Goal: Information Seeking & Learning: Learn about a topic

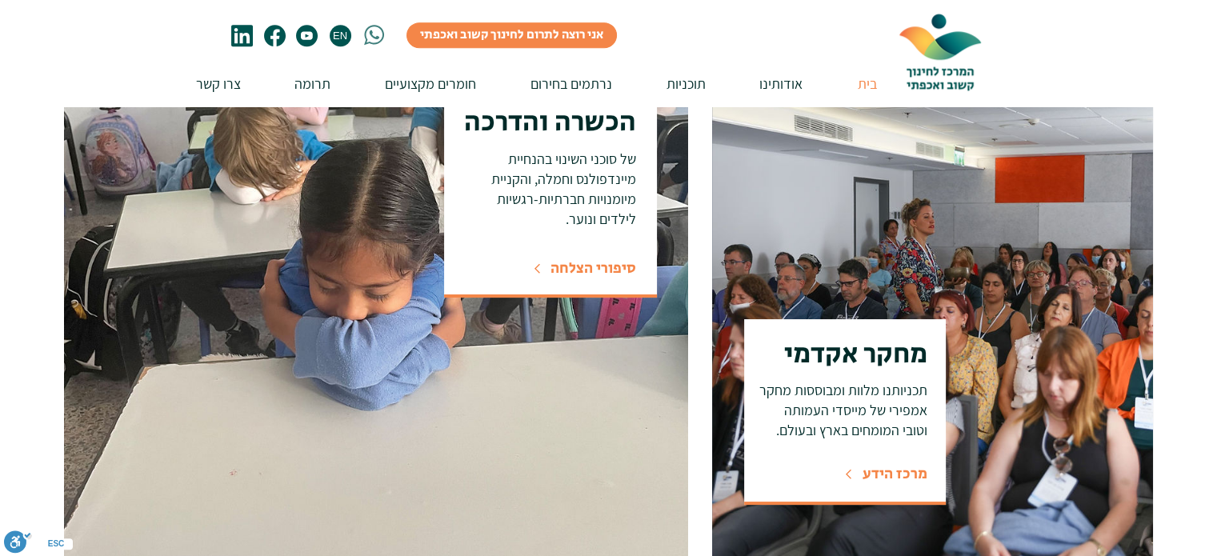
scroll to position [1120, 0]
drag, startPoint x: 560, startPoint y: 173, endPoint x: 547, endPoint y: 180, distance: 14.7
click at [547, 179] on span "של סוכני השינוי בהנחיית מיינדפולנס וחמלה, והקניית מיומנויות חברתיות-רגשיות לילד…" at bounding box center [563, 189] width 145 height 79
click at [574, 194] on span "של סוכני השינוי בהנחיית מיינדפולנס וחמלה, והקניית מיומנויות חברתיות-רגשיות לילד…" at bounding box center [563, 189] width 145 height 79
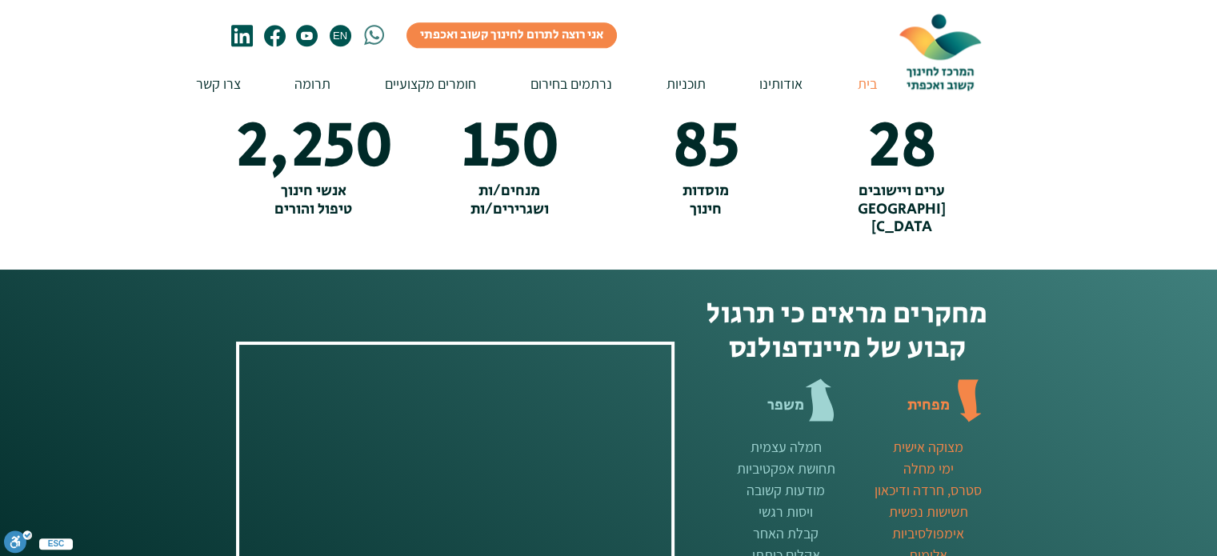
scroll to position [1920, 0]
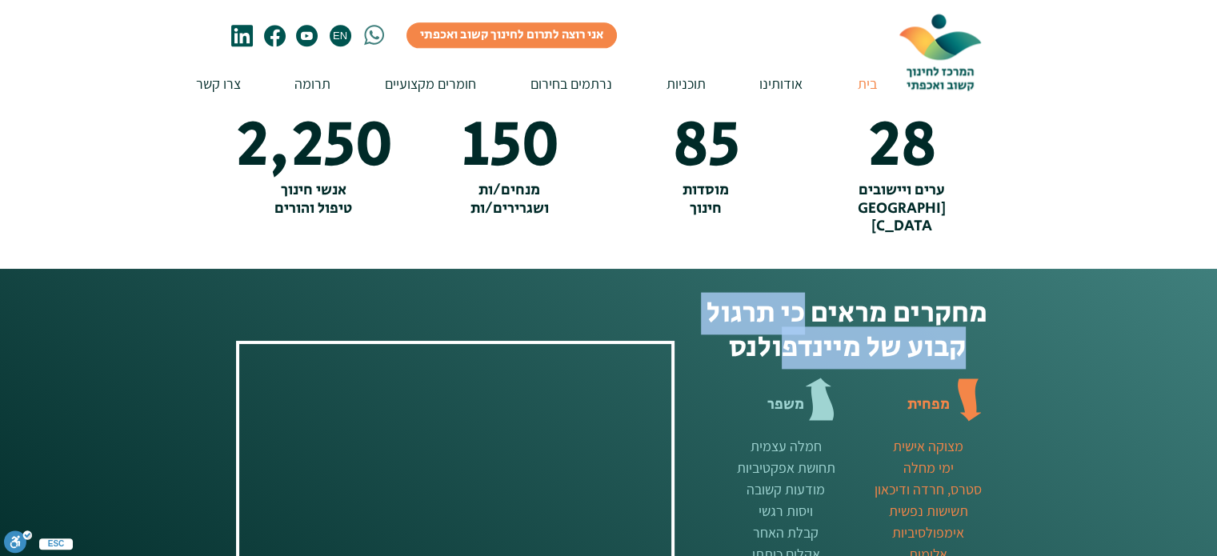
drag, startPoint x: 769, startPoint y: 294, endPoint x: 784, endPoint y: 321, distance: 31.2
click at [784, 322] on span "מחקרים מראים כי תרגול קבוע של מיינדפולנס" at bounding box center [847, 330] width 281 height 77
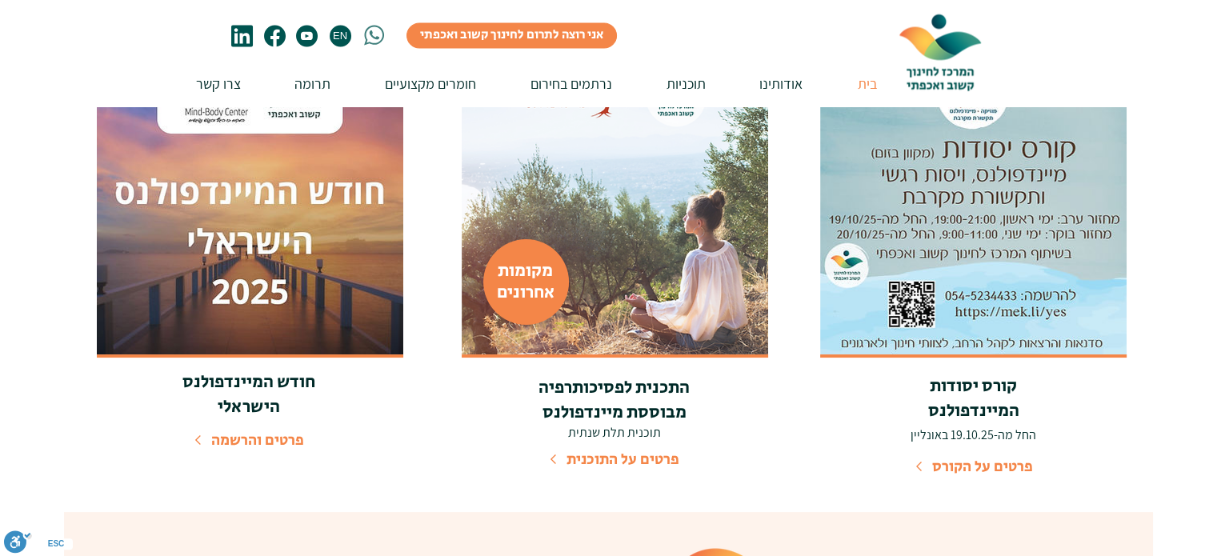
scroll to position [2715, 0]
click at [607, 374] on span "התכנית לפסיכותרפיה מבוססת מיינדפולנס" at bounding box center [614, 399] width 151 height 50
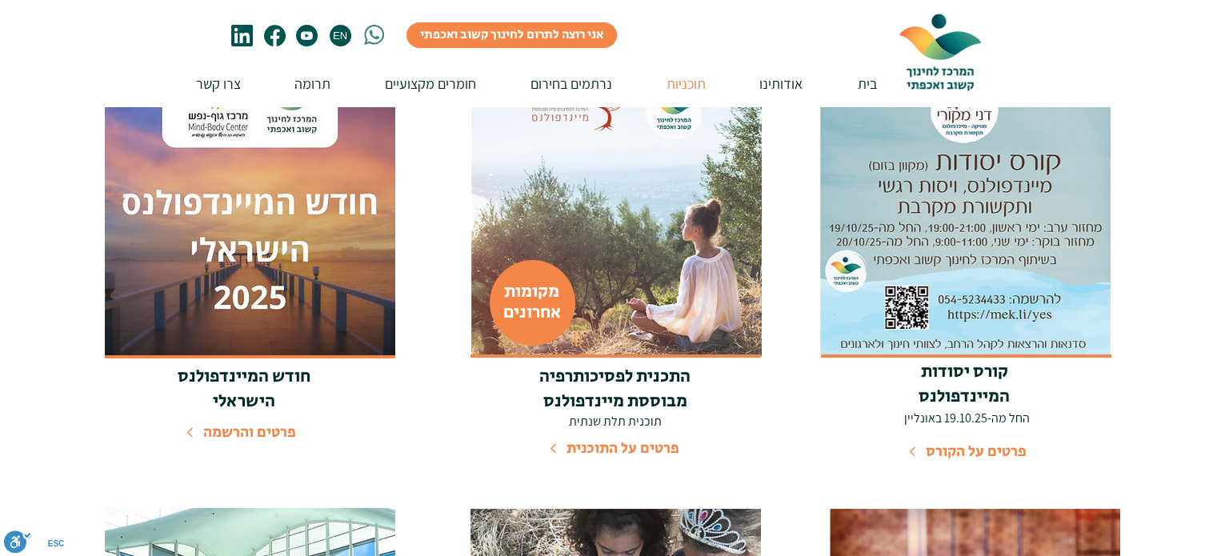
click at [976, 457] on span "פרטים על הקורס" at bounding box center [976, 452] width 101 height 22
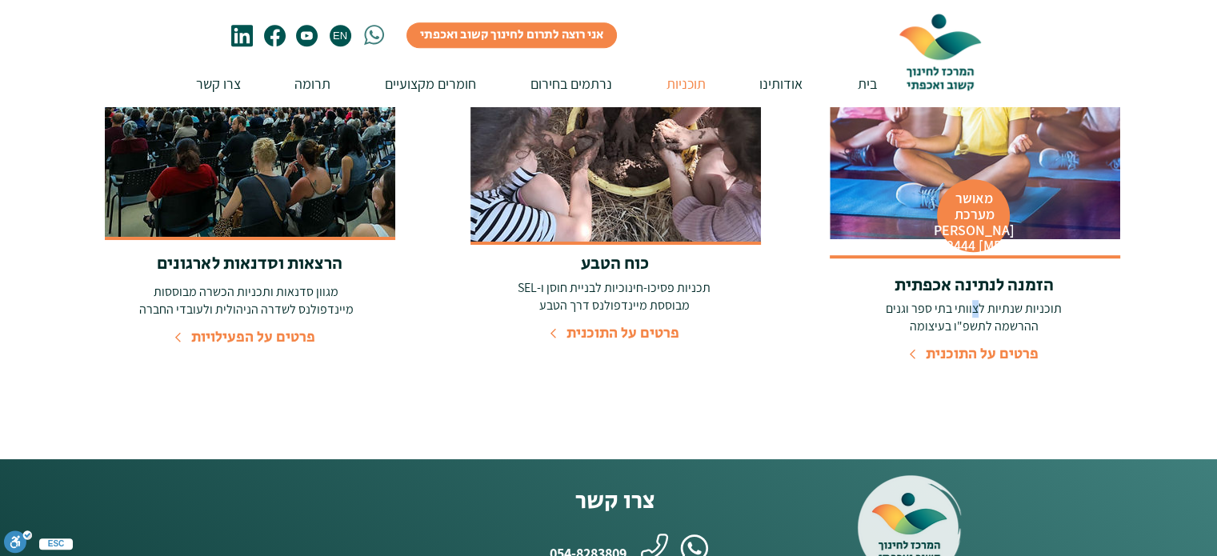
scroll to position [879, 0]
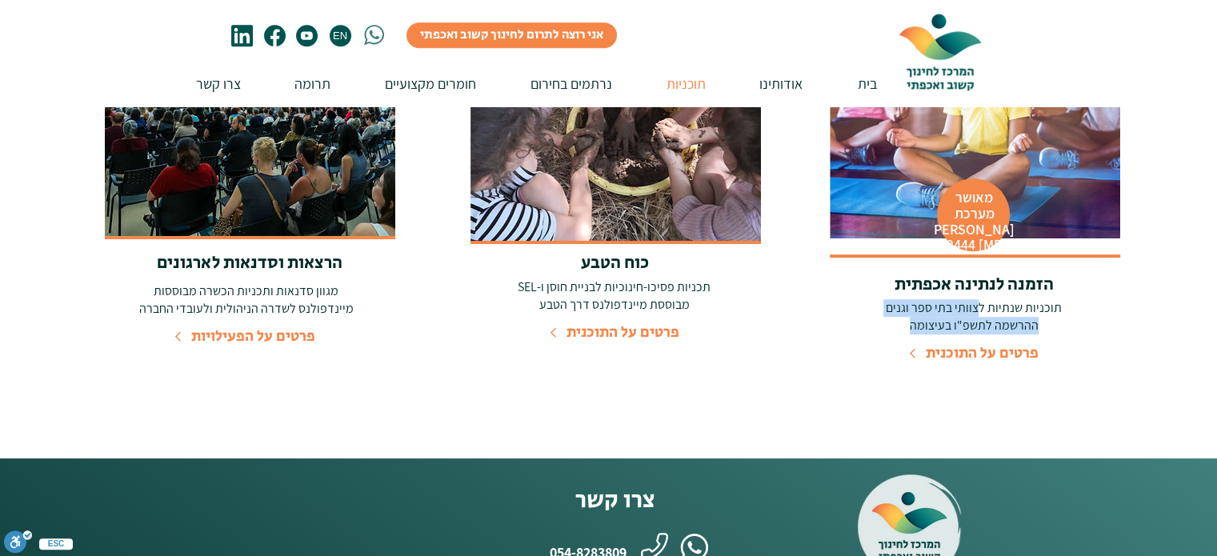
drag, startPoint x: 960, startPoint y: 299, endPoint x: 884, endPoint y: 314, distance: 77.5
click at [884, 314] on div "תוכניות שנתיות לצוותי בתי ספר וגנים ההרשמה לתשפ"ו בעיצומה" at bounding box center [974, 317] width 269 height 36
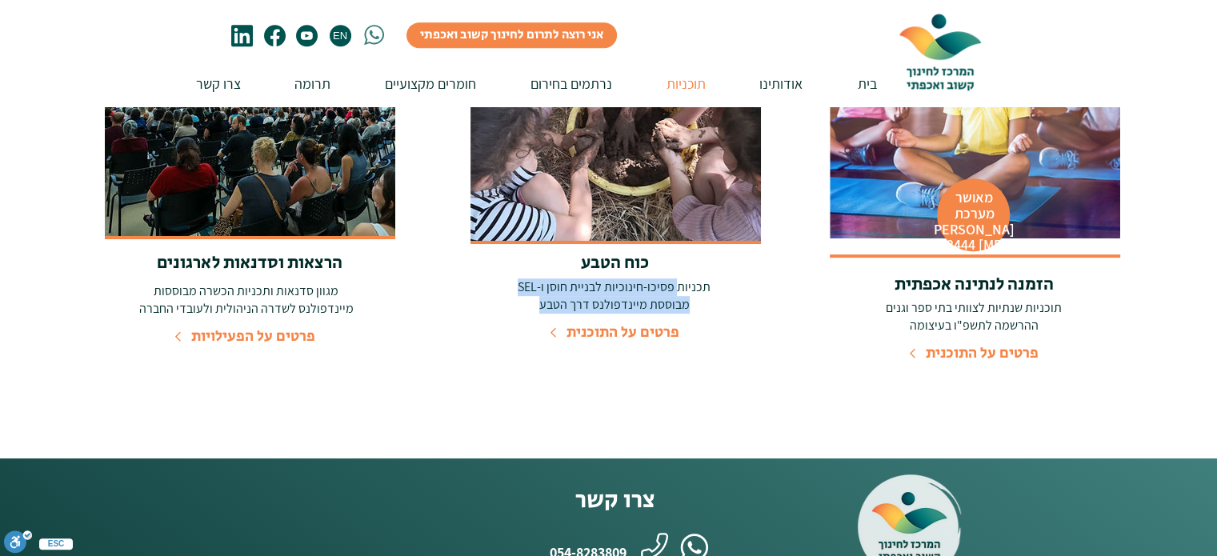
drag, startPoint x: 675, startPoint y: 288, endPoint x: 520, endPoint y: 301, distance: 155.8
click at [520, 301] on div "תכניות פסיכו-חינוכיות לבניית חוסן ו-SEL מבוססת מיינדפולנס דרך הטבע" at bounding box center [614, 297] width 269 height 36
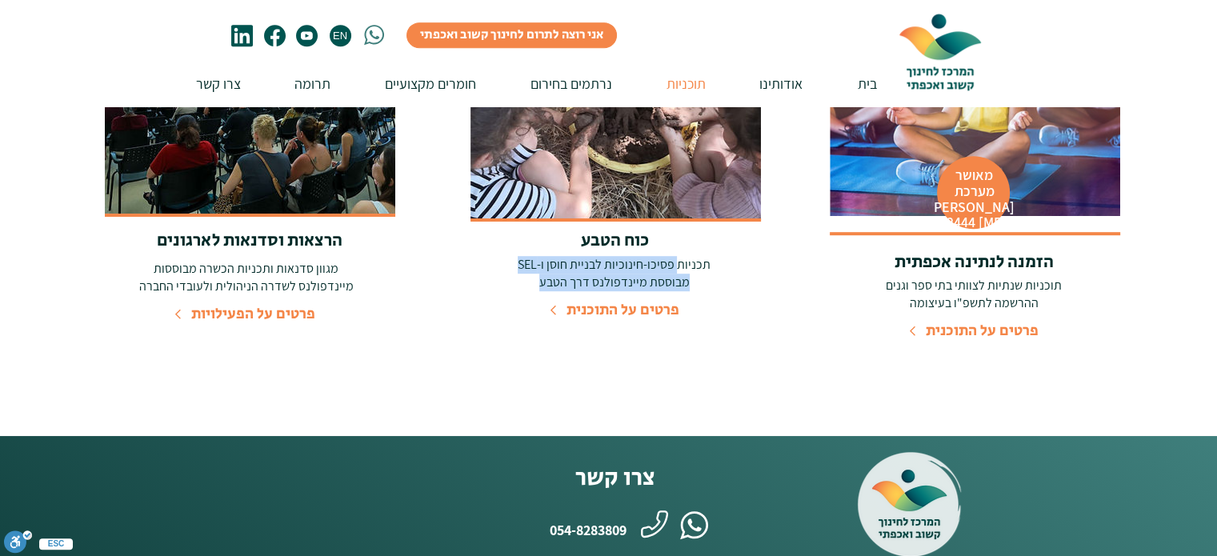
scroll to position [902, 0]
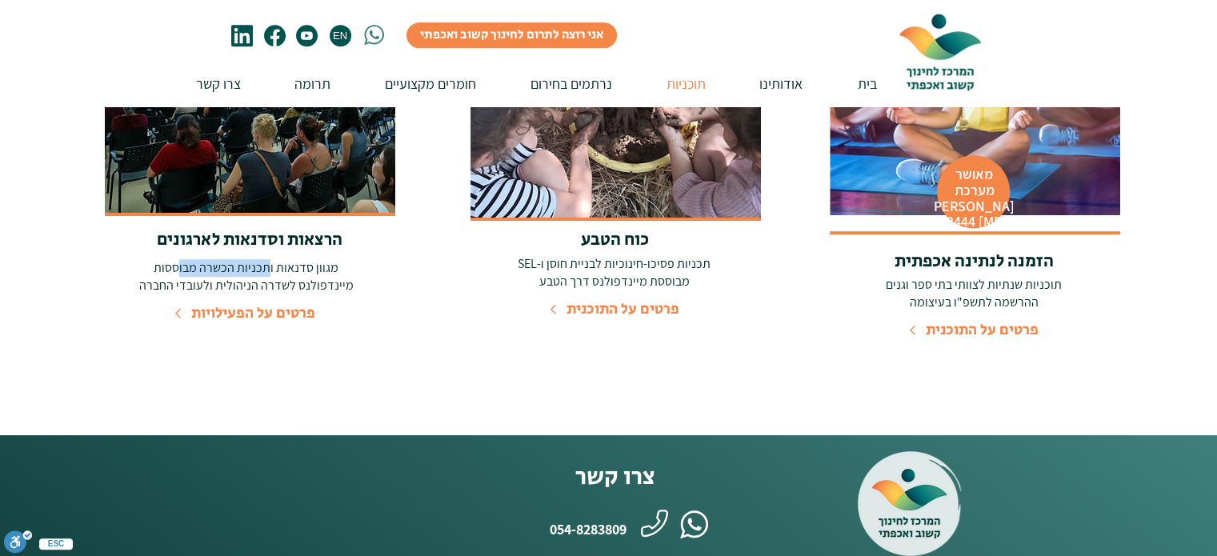
drag, startPoint x: 234, startPoint y: 275, endPoint x: 178, endPoint y: 275, distance: 56.0
click at [178, 275] on span "מגוון סדנאות ותכניות הכשרה מבוססות מיינדפולנס לשדרה הניהולית ולעובדי החברה" at bounding box center [246, 276] width 214 height 34
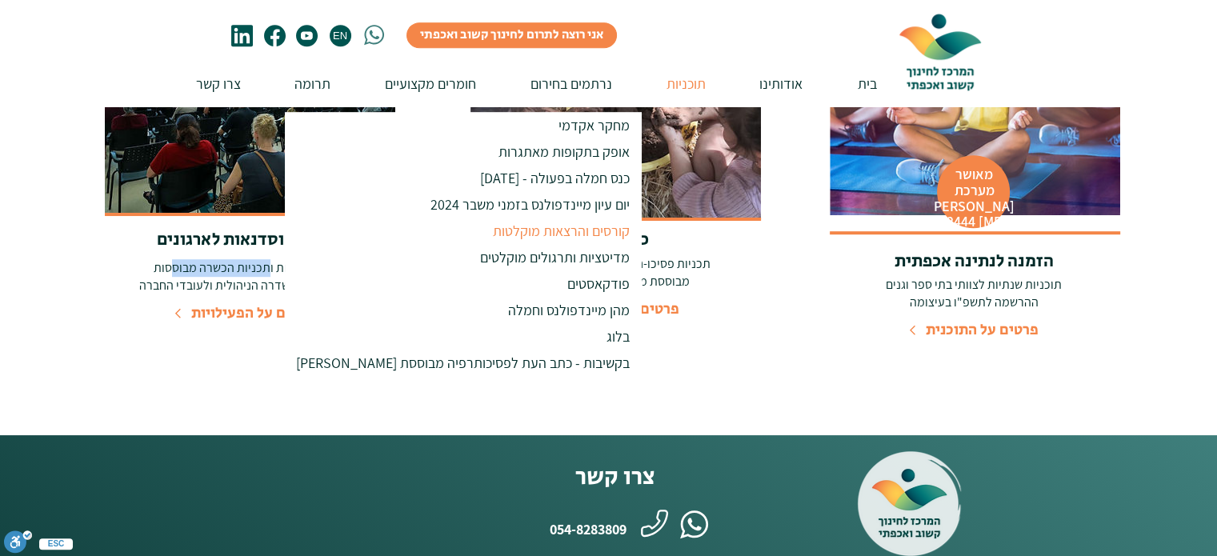
click at [513, 236] on p "קורסים והרצאות מוקלטות" at bounding box center [561, 231] width 151 height 26
click at [515, 234] on p "קורסים והרצאות מוקלטות" at bounding box center [561, 231] width 151 height 26
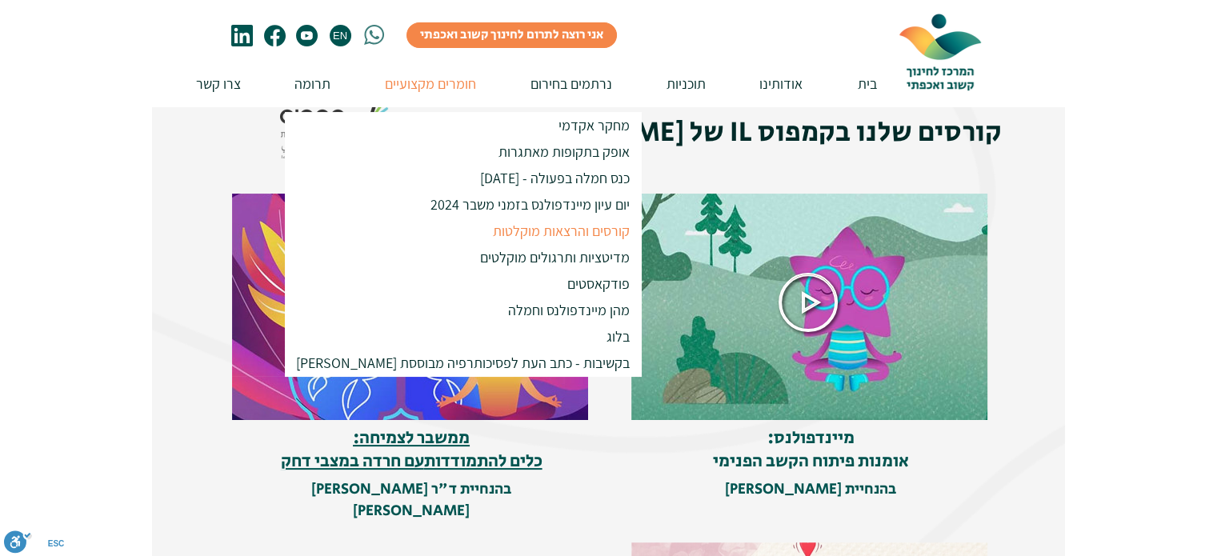
click at [1157, 299] on div at bounding box center [608, 495] width 1217 height 847
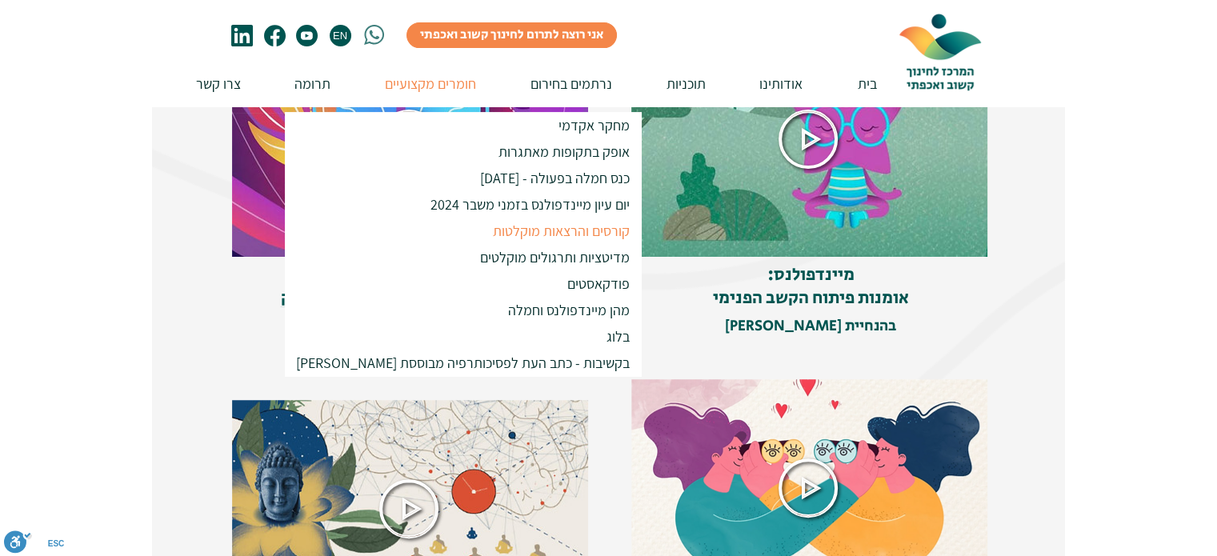
click at [160, 167] on img at bounding box center [608, 304] width 913 height 771
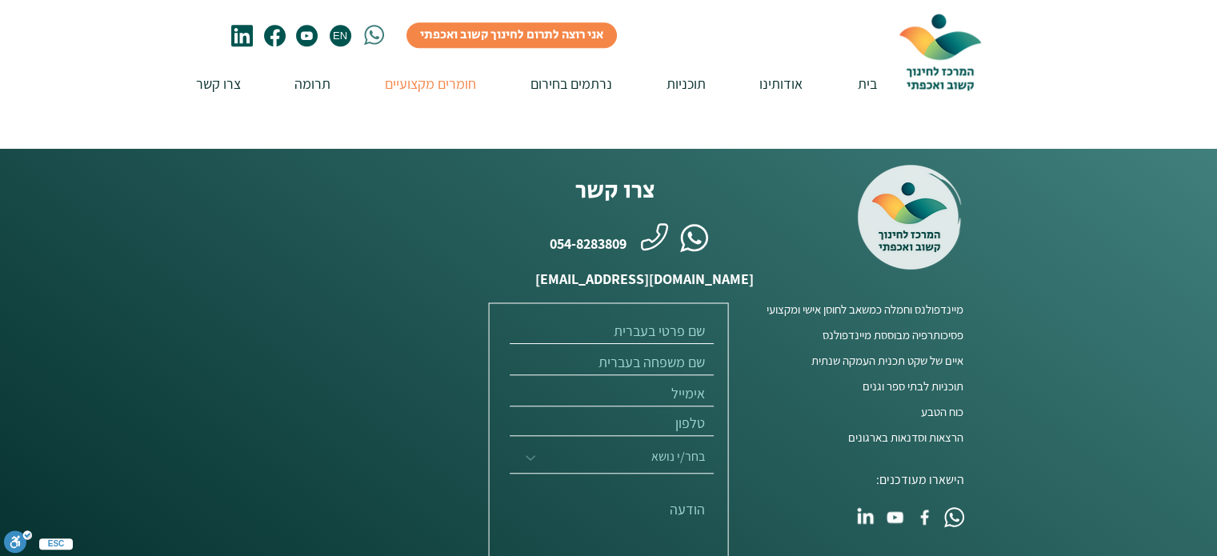
scroll to position [1365, 0]
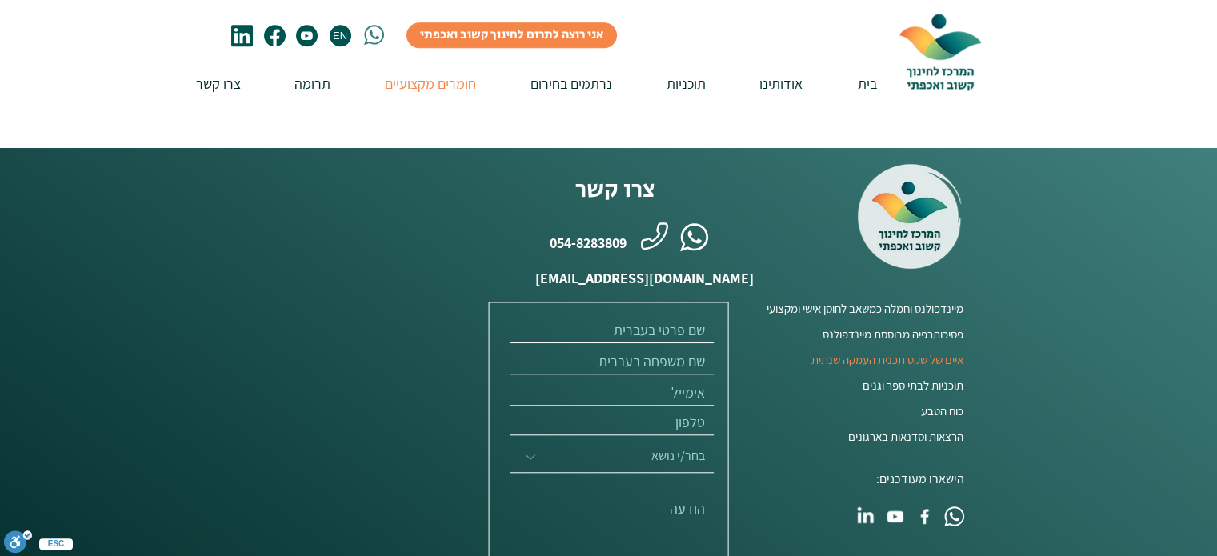
click at [876, 351] on span "איים של שקט תכנית העמקה שנתית" at bounding box center [887, 359] width 152 height 17
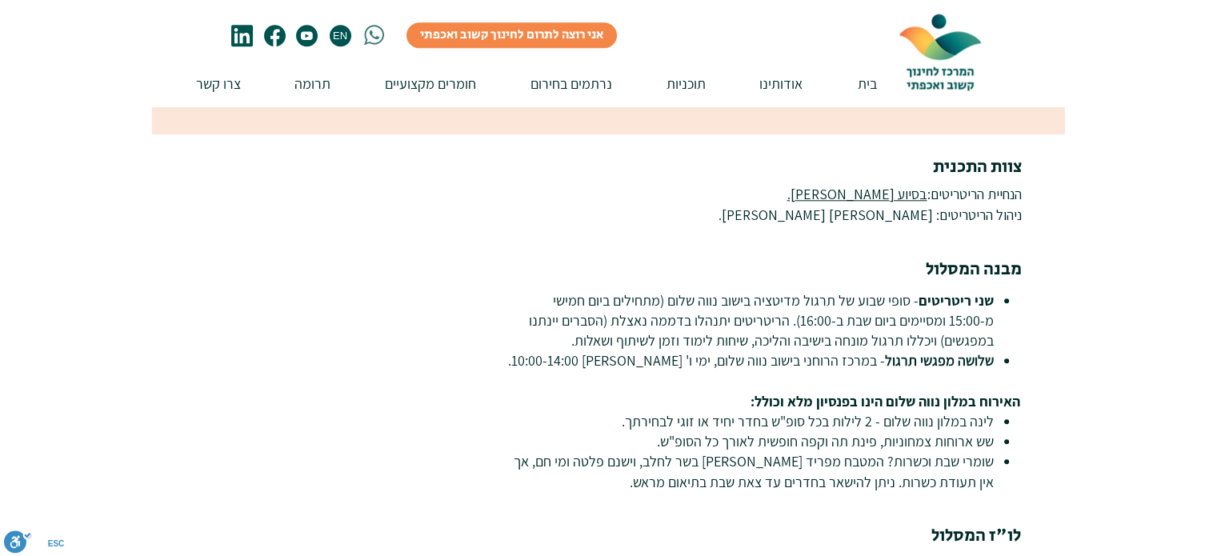
scroll to position [1601, 0]
click at [855, 185] on link "בסיוע דני מקורי." at bounding box center [857, 194] width 140 height 18
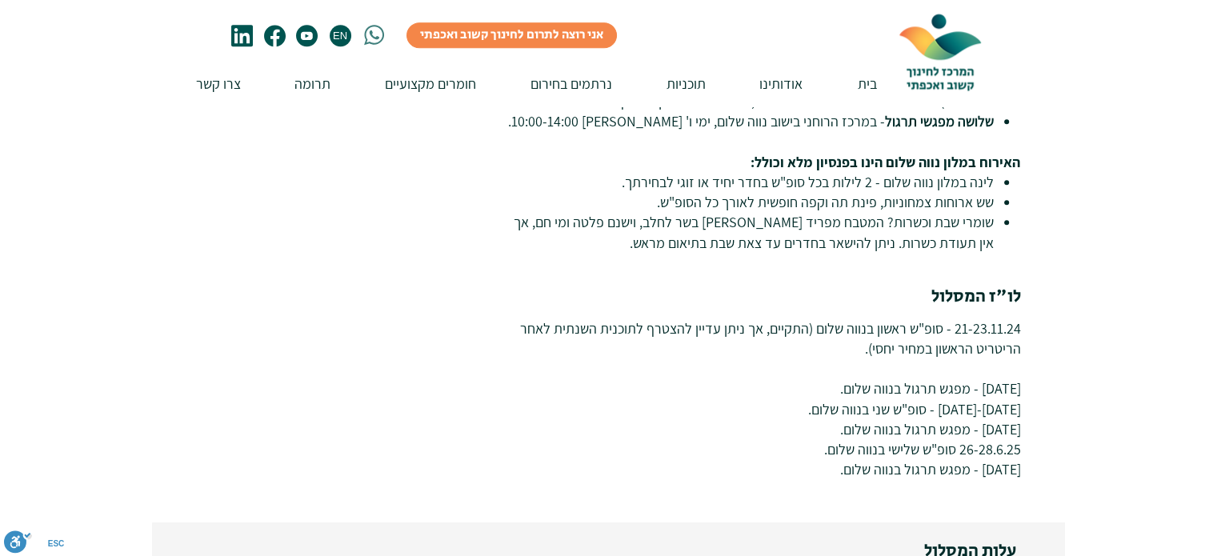
scroll to position [1840, 0]
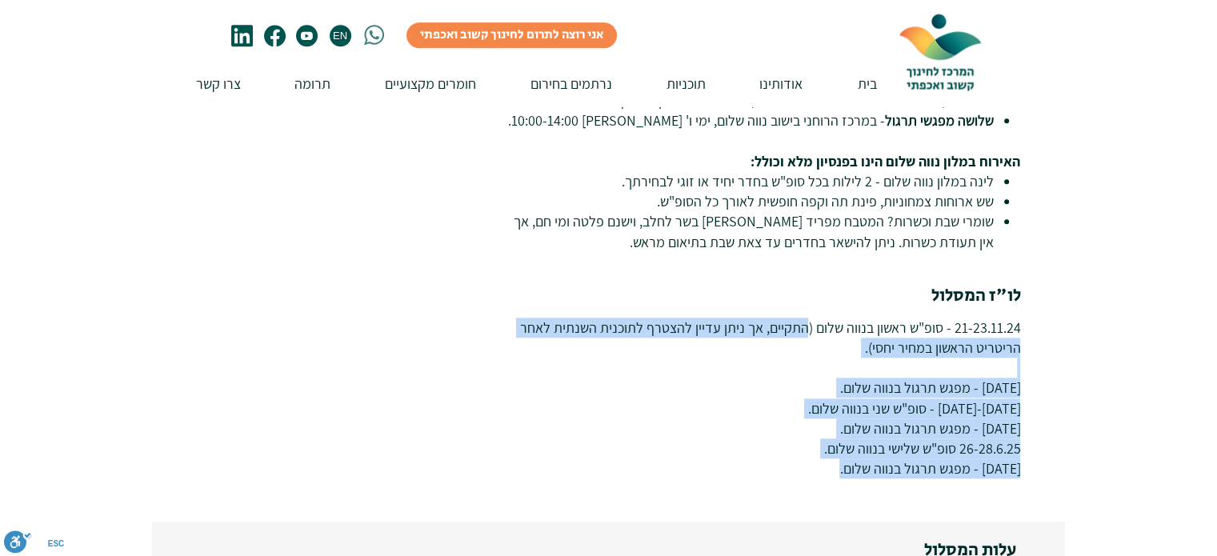
drag, startPoint x: 803, startPoint y: 270, endPoint x: 775, endPoint y: 409, distance: 142.0
click at [774, 408] on div "21-23.11.24 - סופ"ש ראשון בנווה שלום (התקיים, אך ניתן עדיין להצטרף לתוכנית השנת…" at bounding box center [763, 399] width 515 height 162
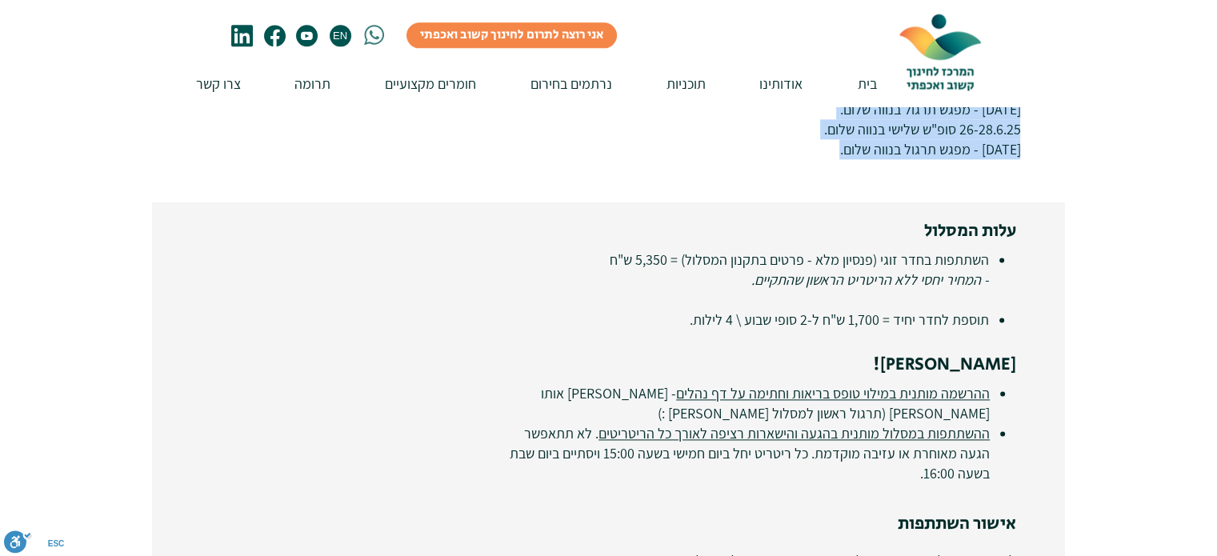
scroll to position [2160, 0]
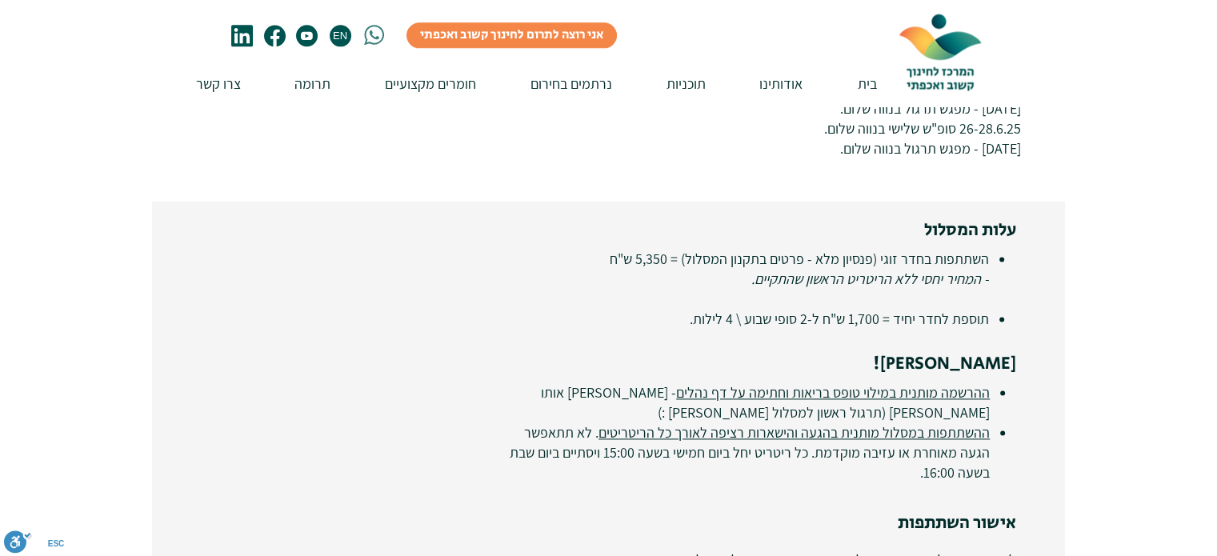
click at [1070, 217] on div at bounding box center [608, 504] width 1217 height 634
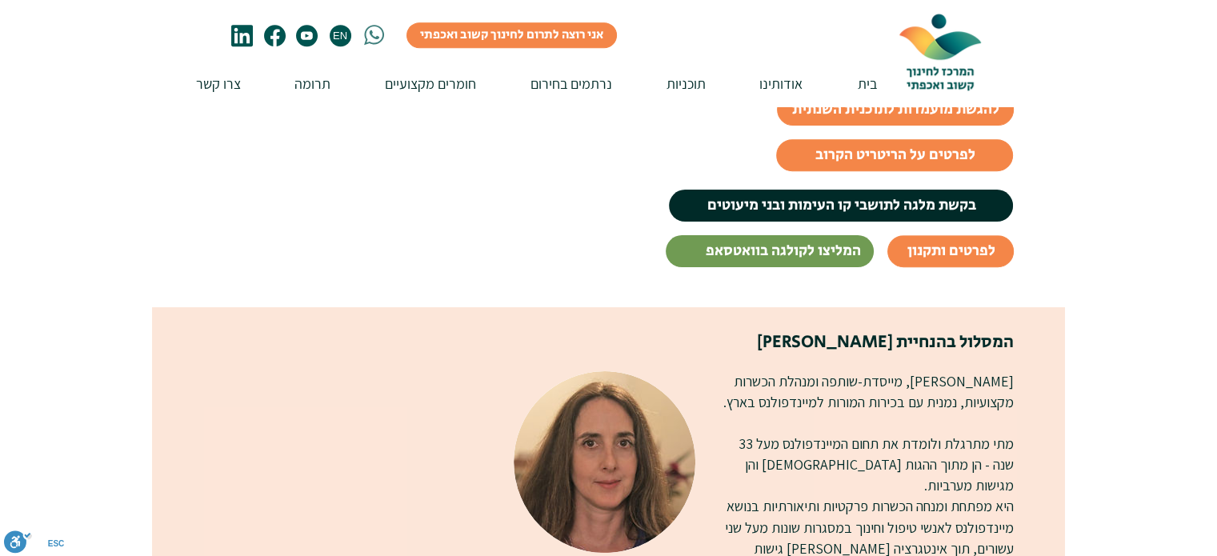
scroll to position [898, 0]
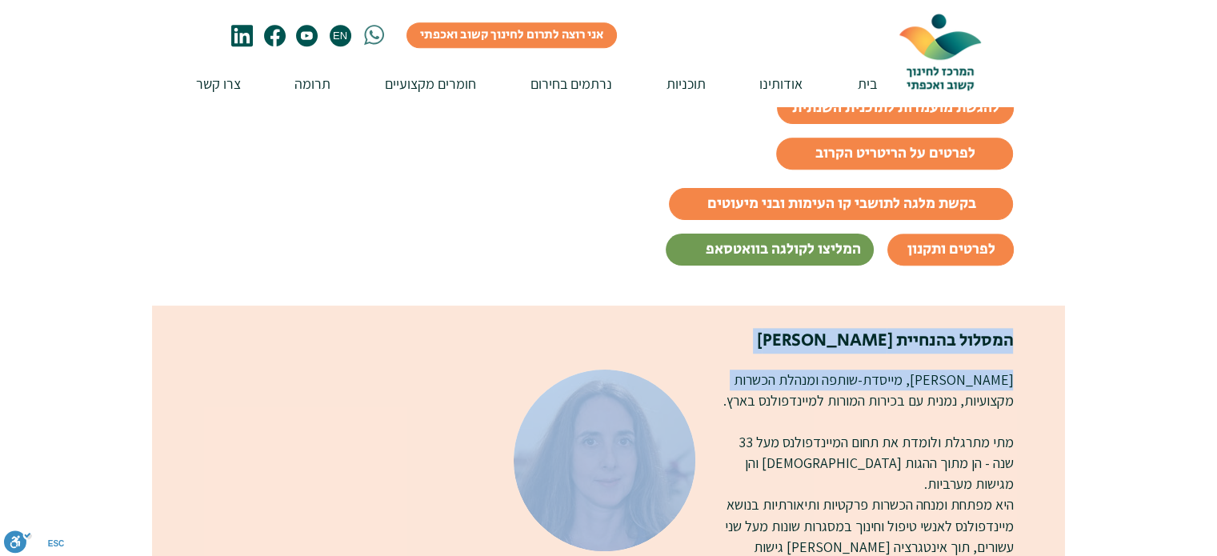
drag, startPoint x: 784, startPoint y: 371, endPoint x: 755, endPoint y: 379, distance: 30.1
click at [815, 387] on span "מתי ליבליך, מייסדת-שותפה ומנהלת הכשרות מקצועיות, נמנית עם בכירות המורות למיינדפ…" at bounding box center [868, 390] width 291 height 38
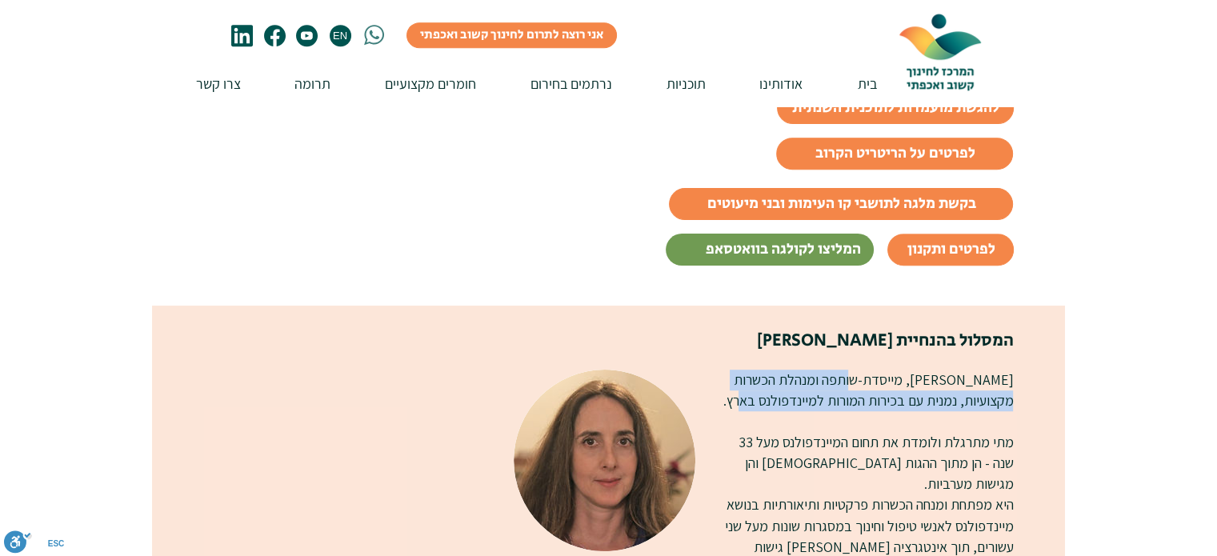
drag, startPoint x: 861, startPoint y: 385, endPoint x: 771, endPoint y: 399, distance: 90.8
click at [771, 399] on p "מתי ליבליך, מייסדת-שותפה ומנהלת הכשרות מקצועיות, נמנית עם בכירות המורות למיינדפ…" at bounding box center [865, 391] width 296 height 42
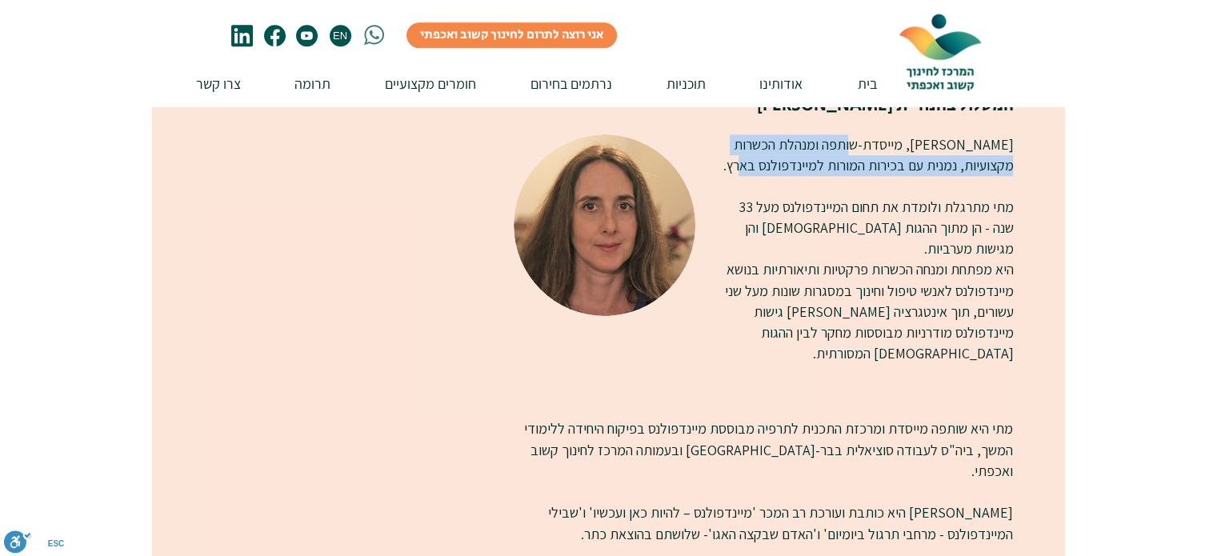
scroll to position [1134, 0]
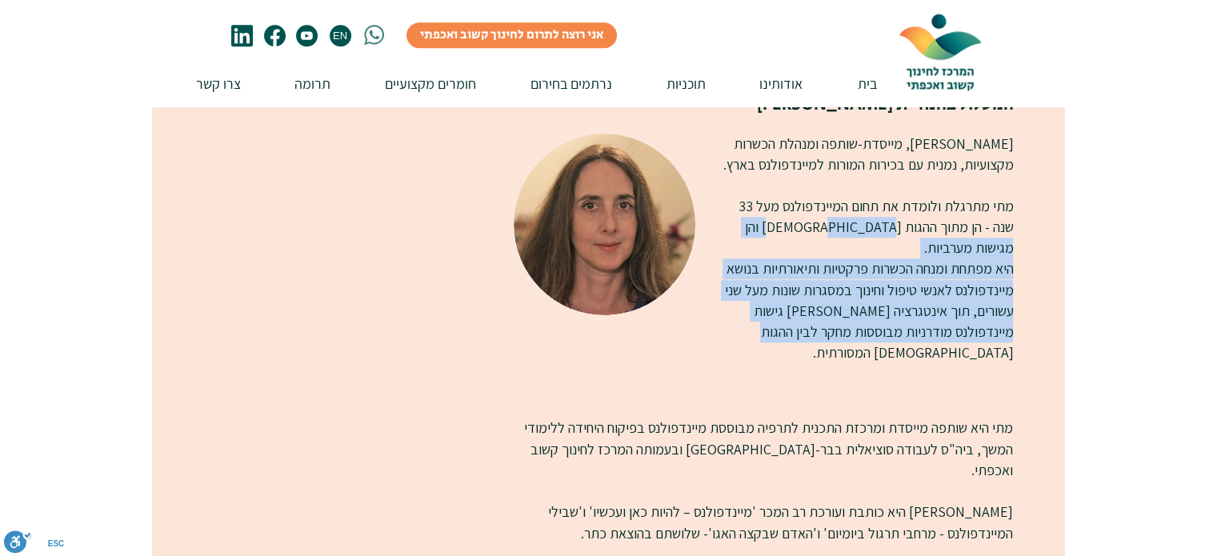
drag, startPoint x: 845, startPoint y: 237, endPoint x: 807, endPoint y: 313, distance: 84.8
click at [807, 313] on div "מתי ליבליך, מייסדת-שותפה ומנהלת הכשרות מקצועיות, נמנית עם בכירות המורות למיינדפ…" at bounding box center [865, 249] width 296 height 230
click at [897, 281] on span "היא מפתחת ומנחה הכשרות פרקטיות ותיאורתיות בנושא מיינדפולנס לאנשי טיפול וחינוך ב…" at bounding box center [868, 311] width 289 height 102
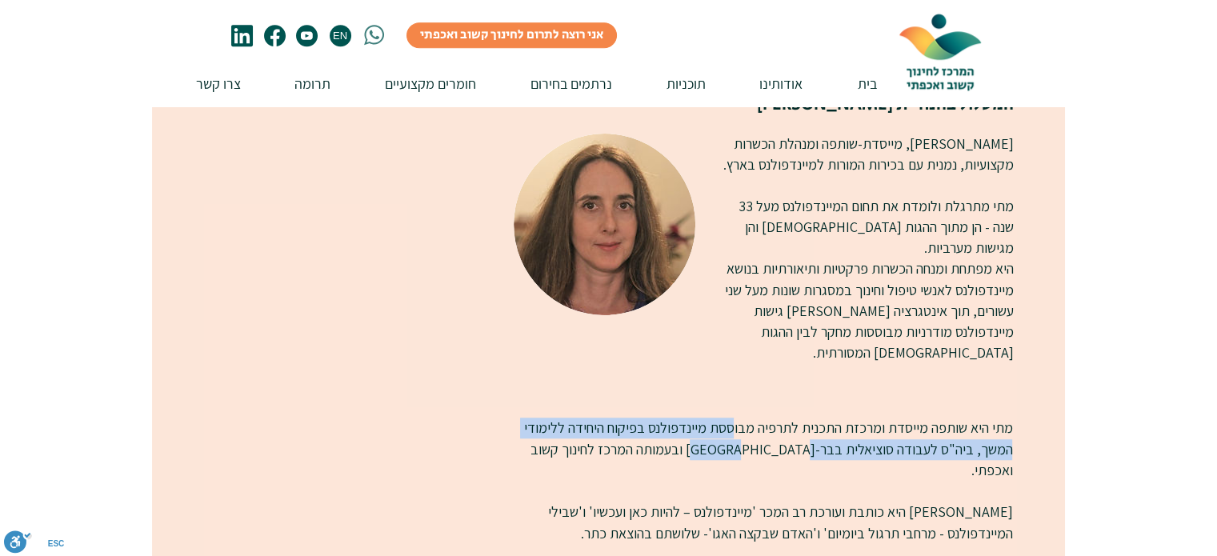
drag, startPoint x: 718, startPoint y: 387, endPoint x: 779, endPoint y: 407, distance: 63.8
click at [779, 419] on span "מתי היא שותפה מייסדת ומרכזת התכנית לתרפיה מבוססת מיינדפולנס בפיקוח היחידה ללימו…" at bounding box center [767, 448] width 489 height 59
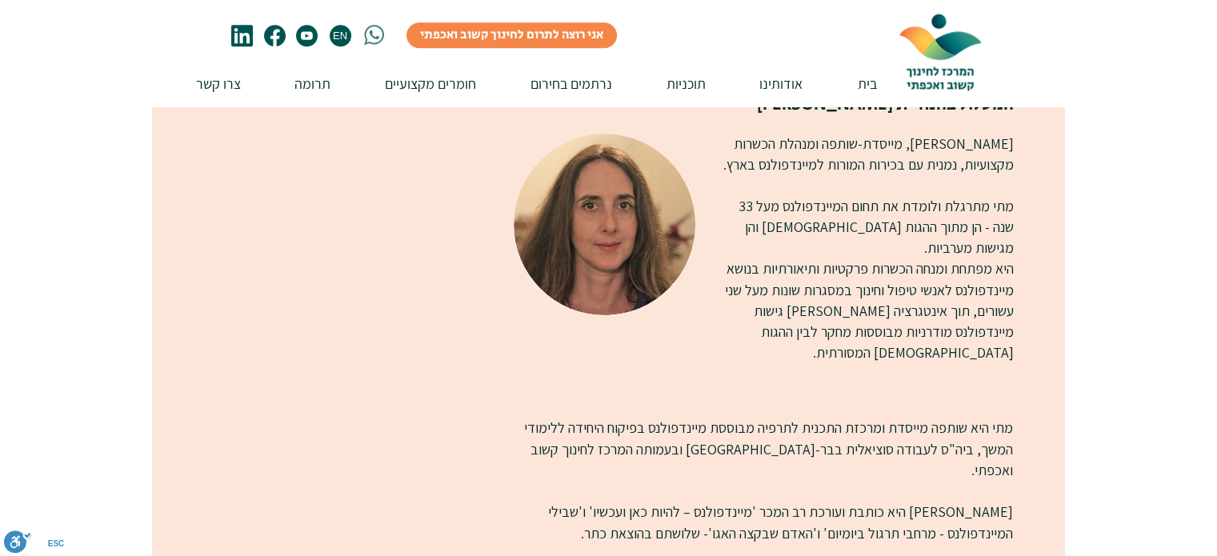
click at [839, 419] on span "מתי היא שותפה מייסדת ומרכזת התכנית לתרפיה מבוססת מיינדפולנס בפיקוח היחידה ללימו…" at bounding box center [767, 448] width 489 height 59
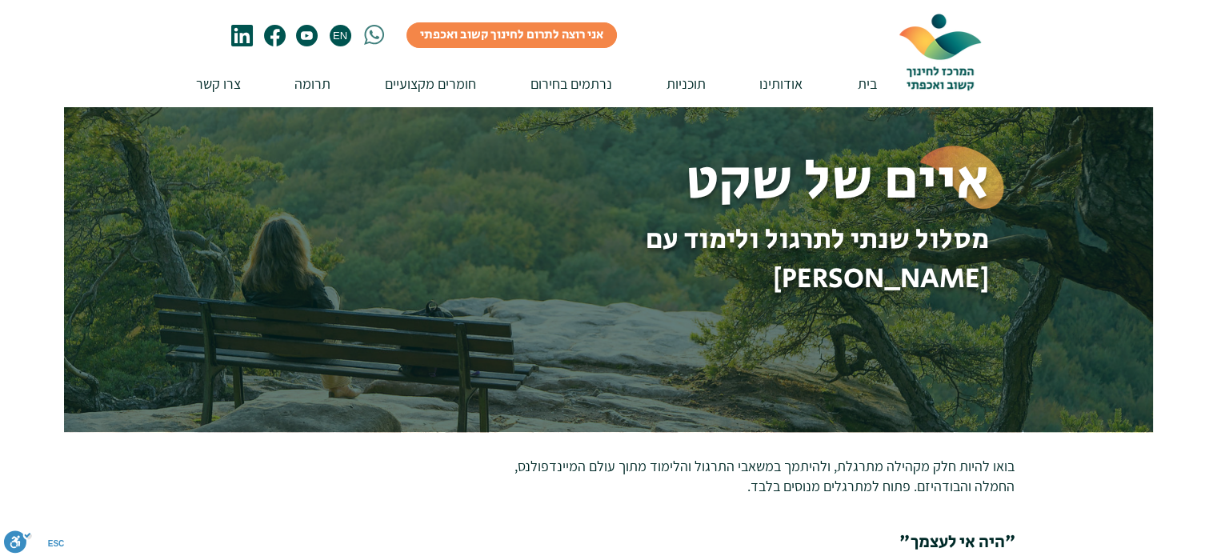
scroll to position [0, 0]
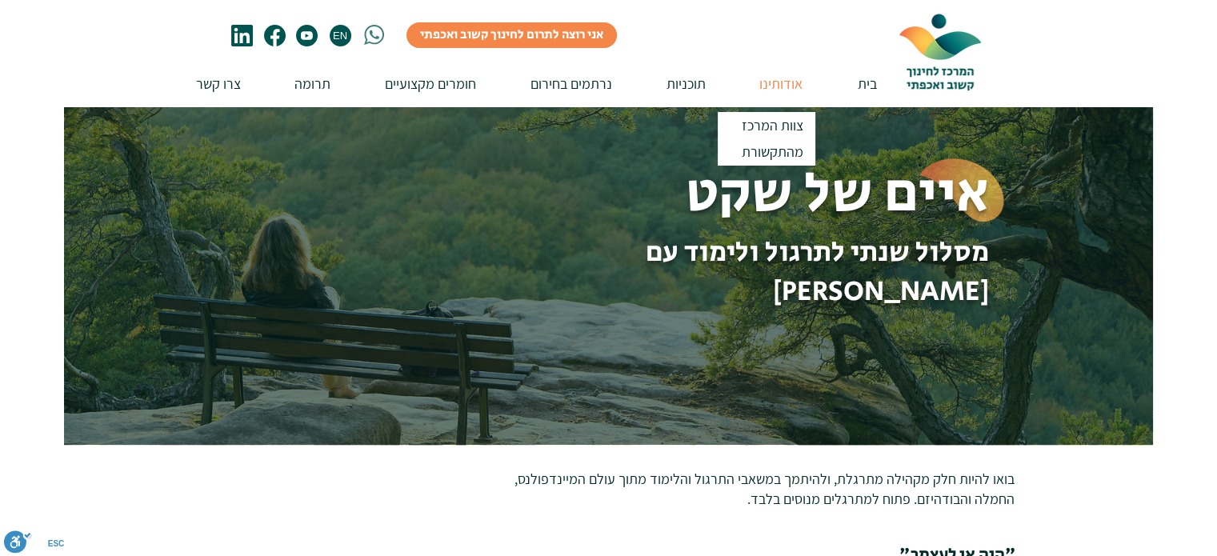
click at [786, 86] on p "אודותינו" at bounding box center [780, 84] width 59 height 46
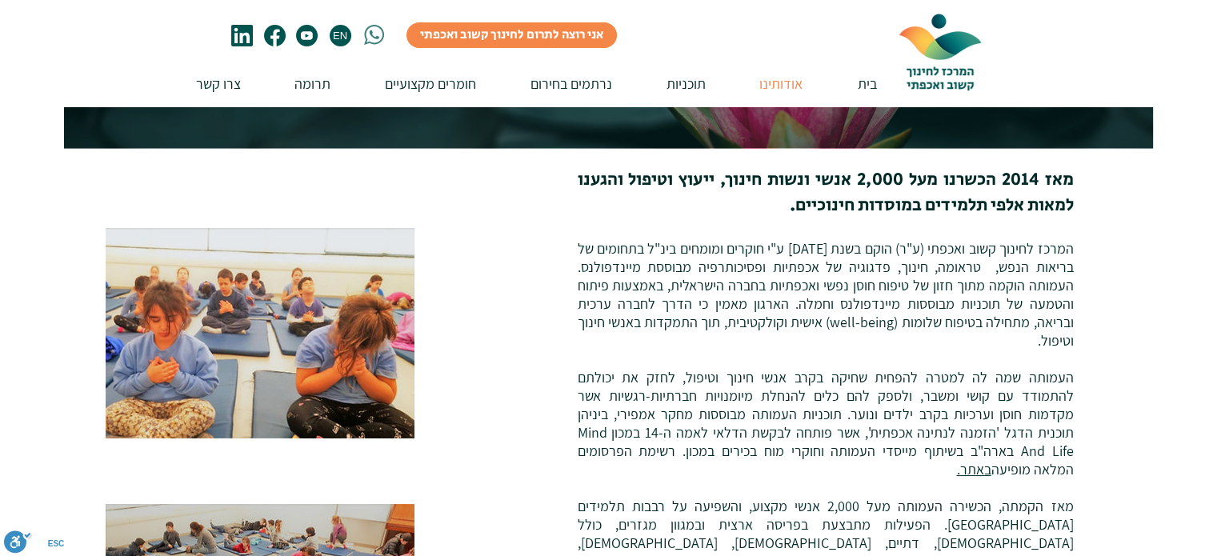
scroll to position [159, 0]
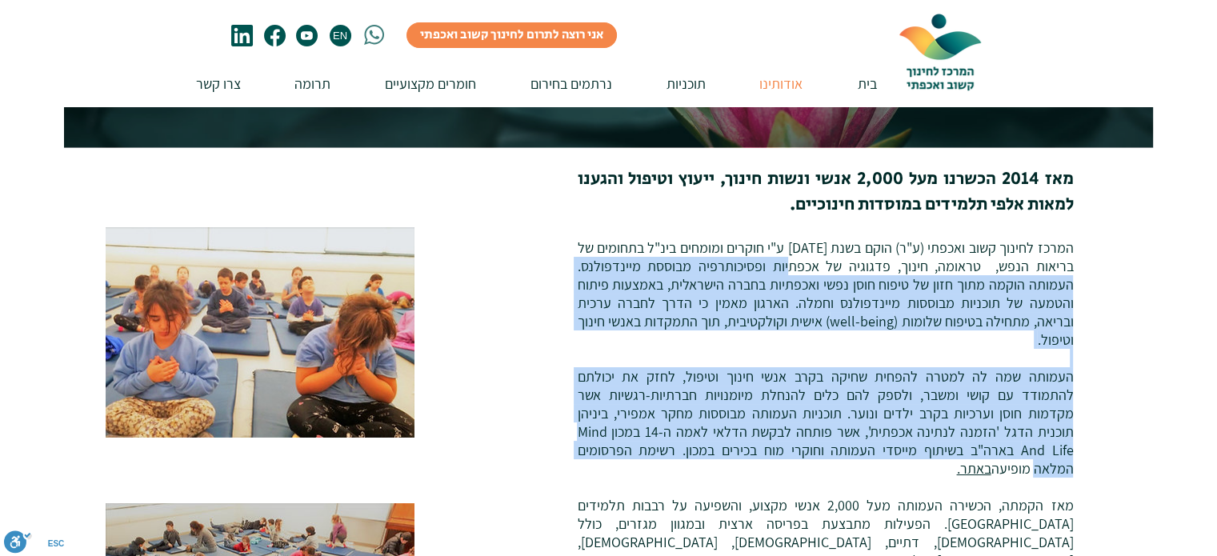
drag, startPoint x: 755, startPoint y: 266, endPoint x: 638, endPoint y: 434, distance: 204.7
click at [634, 435] on span "המרכז לחינוך קשוב ואכפתי (ע"ר) הוקם בשנת 2014 ע"י חוקרים ומומחים בינ"ל בתחומים …" at bounding box center [825, 514] width 496 height 552
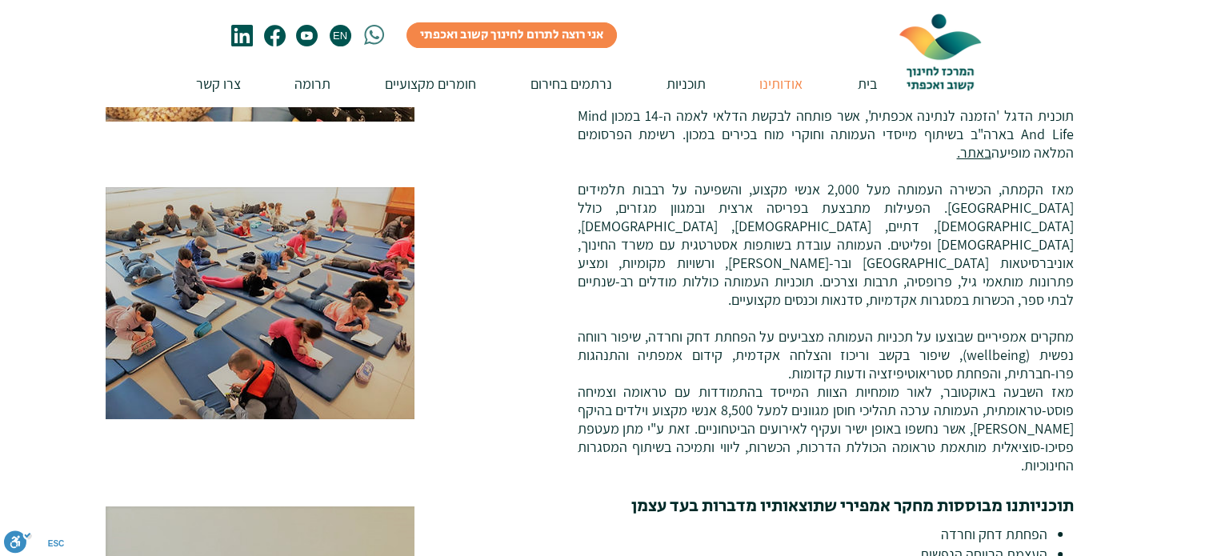
click at [763, 222] on span "המרכז לחינוך קשוב ואכפתי (ע"ר) הוקם בשנת 2014 ע"י חוקרים ומומחים בינ"ל בתחומים …" at bounding box center [825, 198] width 496 height 552
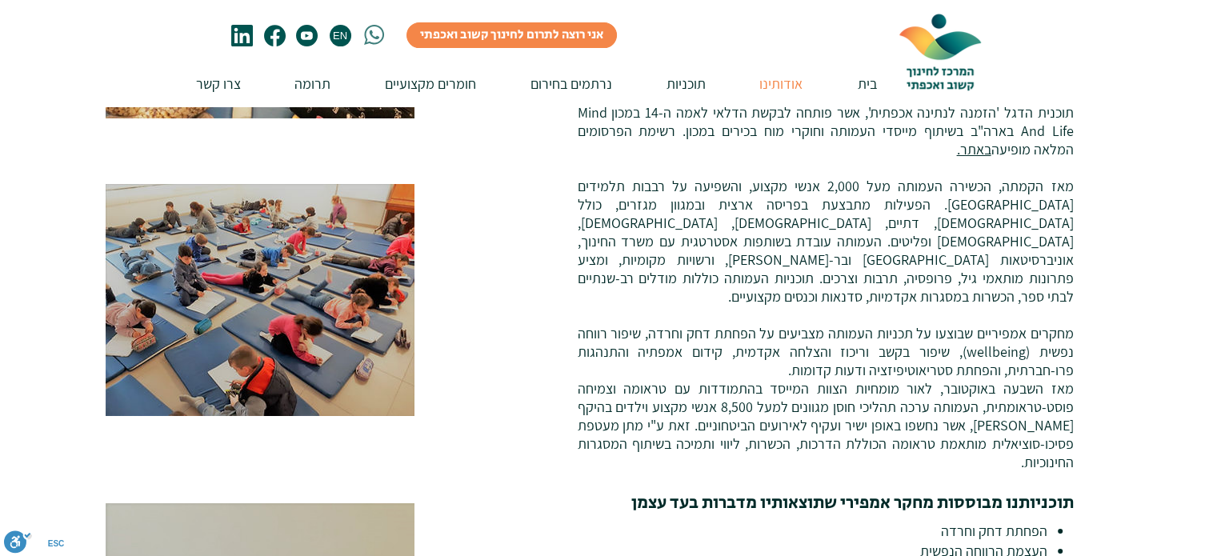
scroll to position [479, 0]
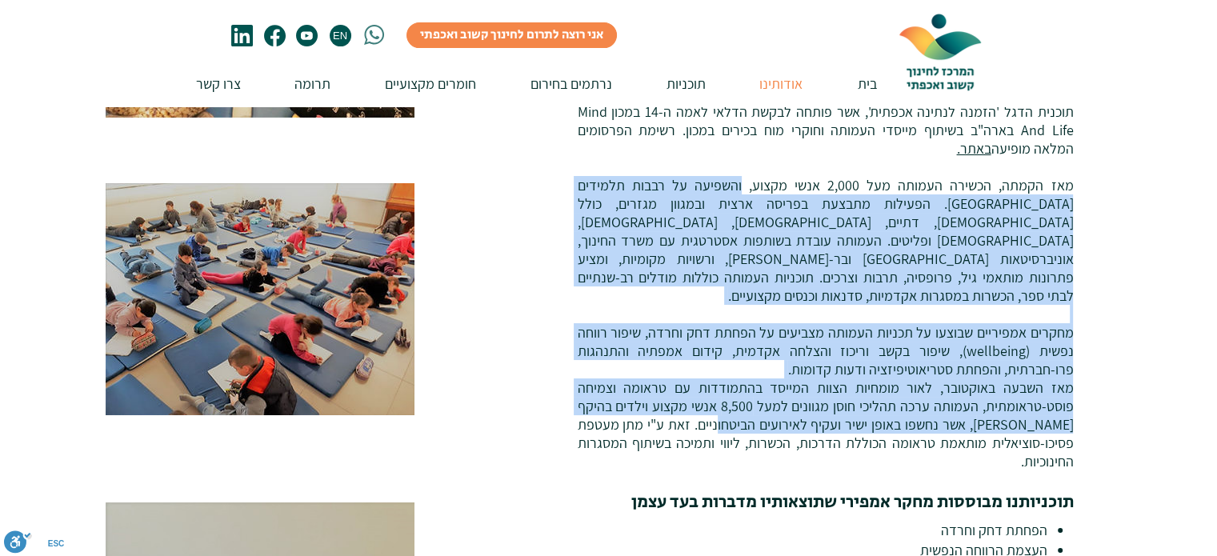
drag, startPoint x: 770, startPoint y: 174, endPoint x: 761, endPoint y: 375, distance: 200.3
click at [759, 381] on span "המרכז לחינוך קשוב ואכפתי (ע"ר) הוקם בשנת 2014 ע"י חוקרים ומומחים בינ"ל בתחומים …" at bounding box center [825, 194] width 496 height 552
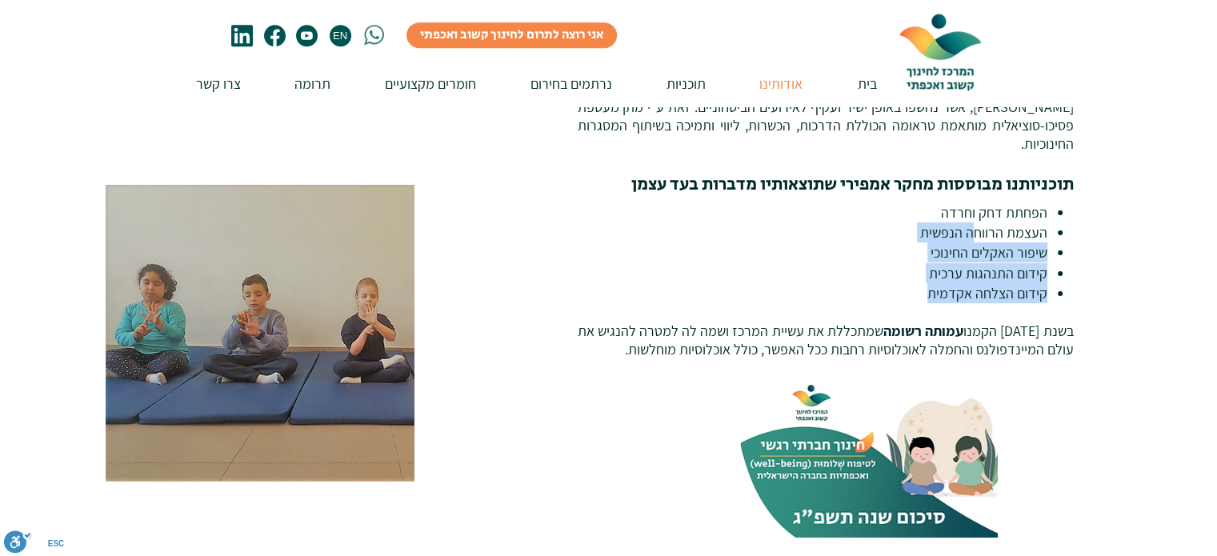
scroll to position [799, 0]
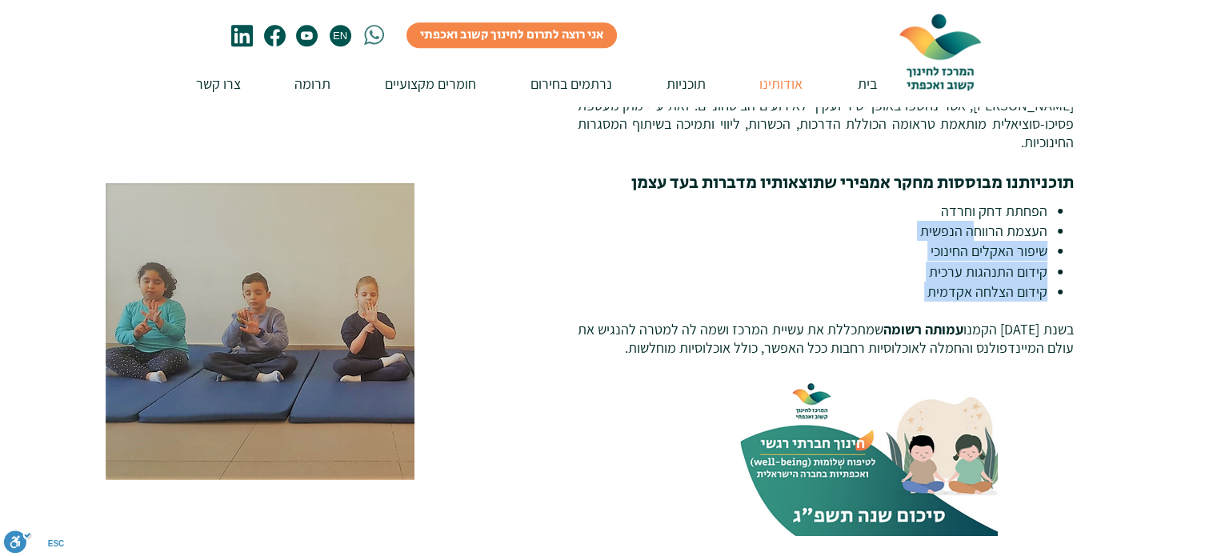
drag, startPoint x: 974, startPoint y: 188, endPoint x: 912, endPoint y: 255, distance: 91.2
click at [912, 255] on div "הפחתת דחק וחרדה העצמת הרווחה הנפשית שיפור האקלים החינוכי קידום התנהגות ערכית קי…" at bounding box center [825, 279] width 496 height 156
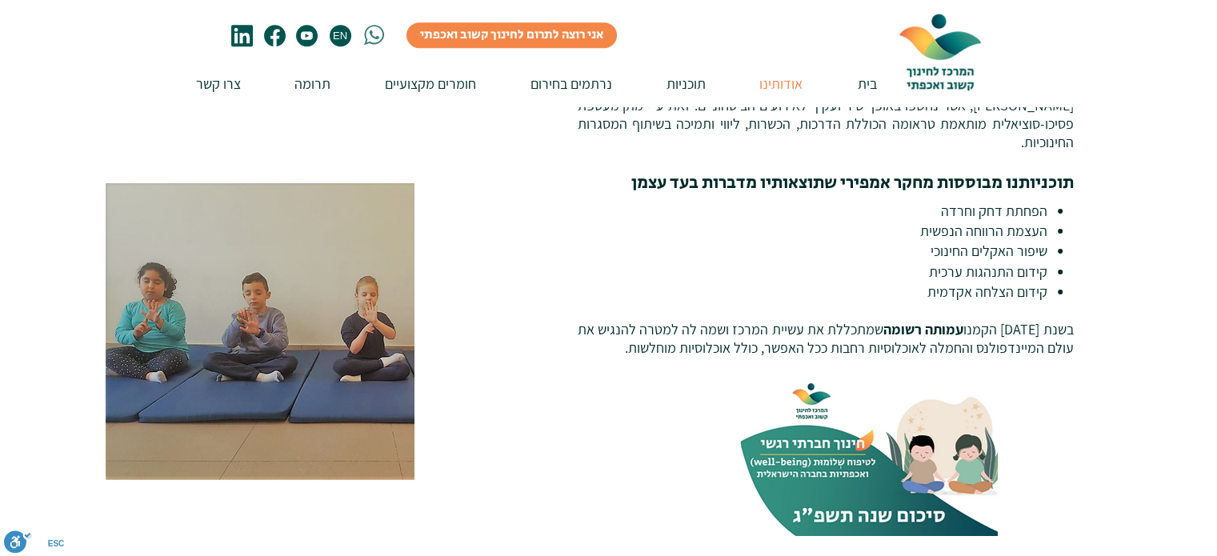
click at [900, 320] on span "עמותה רשומה" at bounding box center [924, 329] width 80 height 18
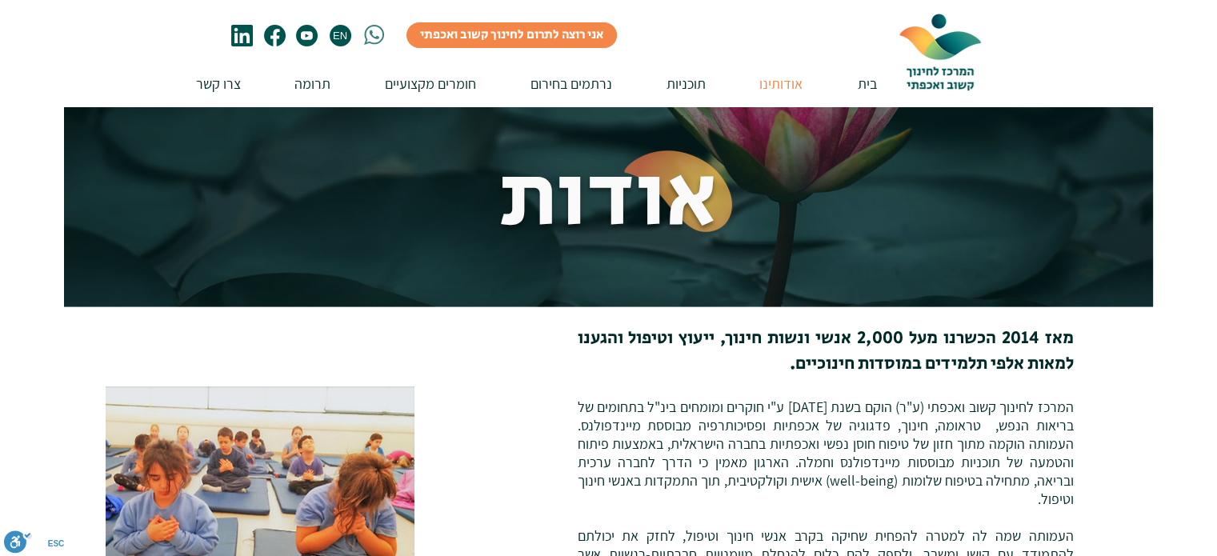
scroll to position [0, 0]
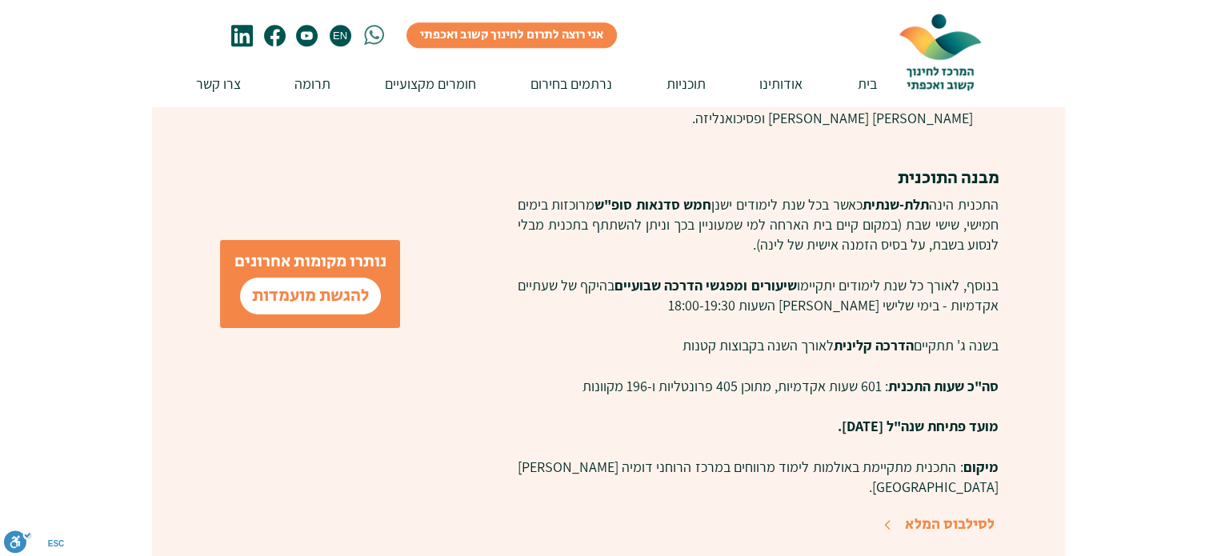
scroll to position [1040, 0]
drag, startPoint x: 807, startPoint y: 271, endPoint x: 643, endPoint y: 331, distance: 174.4
click at [642, 333] on div "התכנית הינה תלת-שנתית כאשר בכל שנת לימודים ישנן חמש סדנאות סופ"ש מרוכזות בימים …" at bounding box center [757, 346] width 481 height 303
click at [643, 336] on p "בשנה ג' תתקיים הדרכה קלינית לאורך השנה בקבוצות קטנות" at bounding box center [757, 346] width 481 height 20
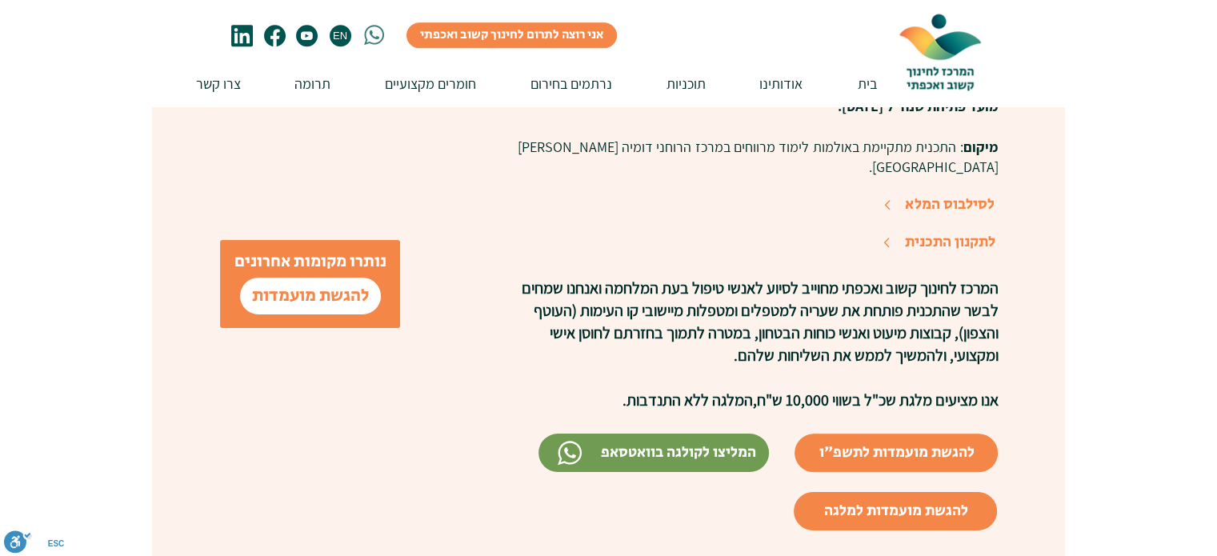
scroll to position [1360, 0]
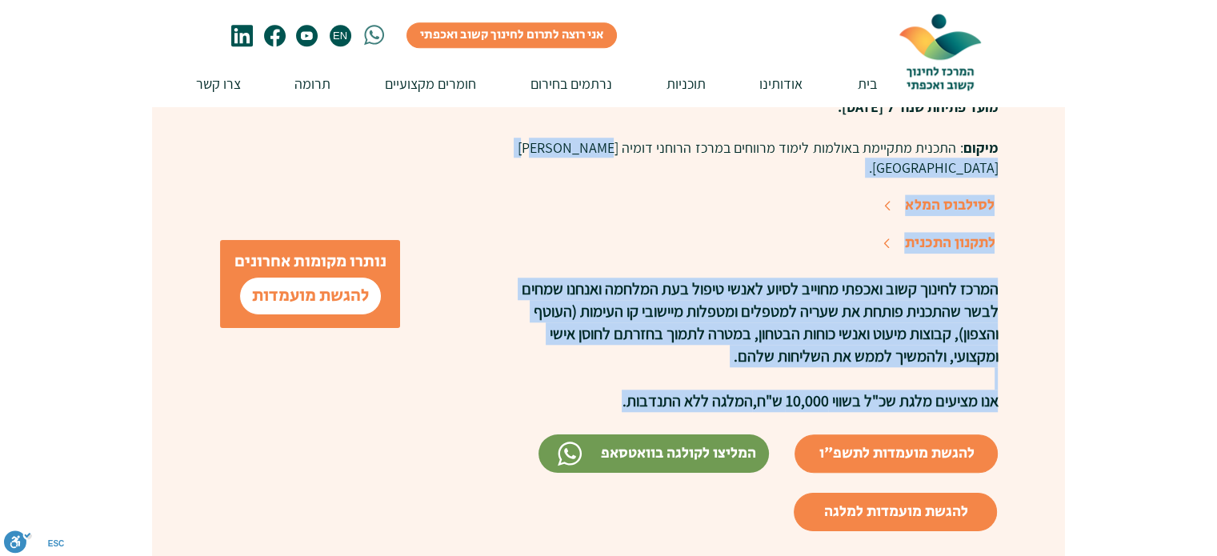
drag, startPoint x: 562, startPoint y: 131, endPoint x: 579, endPoint y: 361, distance: 230.3
click at [579, 362] on div "מטרות התוכנית העמקה בתירגול המיינדפולנס האישי שילוב גישות מיינדפולנס בפרקטיקה ה…" at bounding box center [761, 68] width 607 height 1031
click at [721, 296] on span "המרכז לחינוך קשוב ואכפתי מחוייב לסיוע לאנשי טיפול בעת המלחמה ואנחנו שמחים לבשר …" at bounding box center [759, 323] width 477 height 88
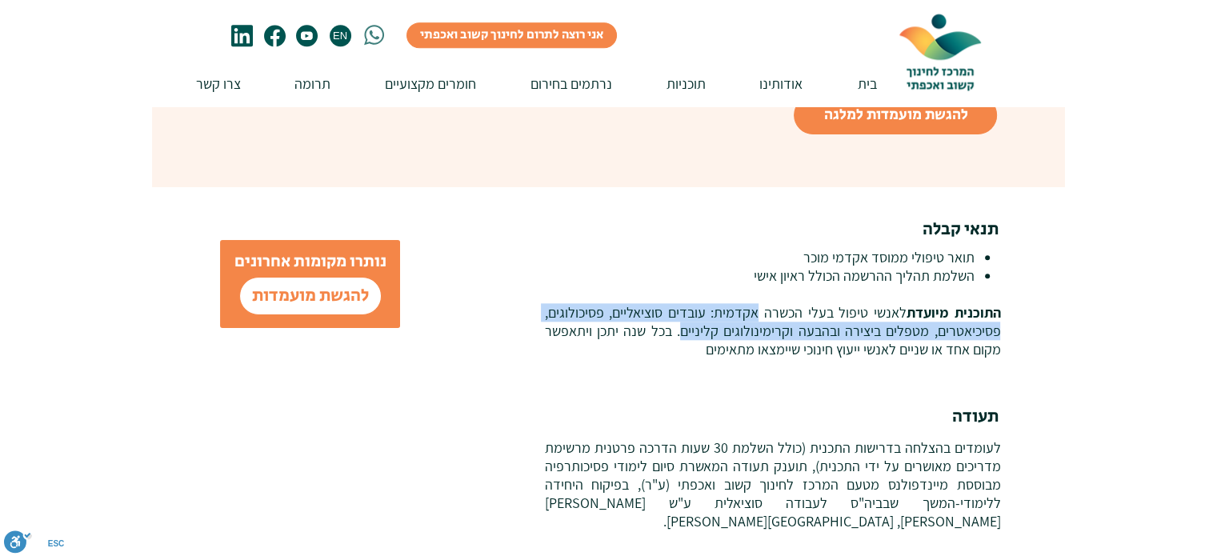
click at [685, 303] on p "התוכנית מיועדת לאנשי טיפול בעלי הכשרה אקדמית: עובדים סוציאליים, פסיכולוגים, פסי…" at bounding box center [772, 330] width 456 height 55
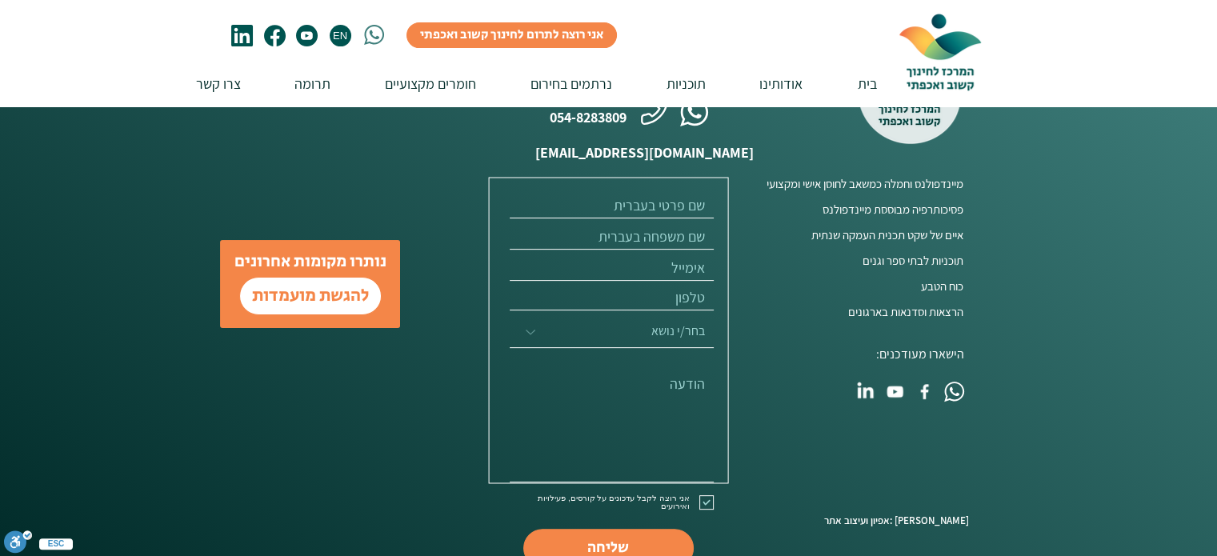
scroll to position [6543, 0]
